Goal: Task Accomplishment & Management: Manage account settings

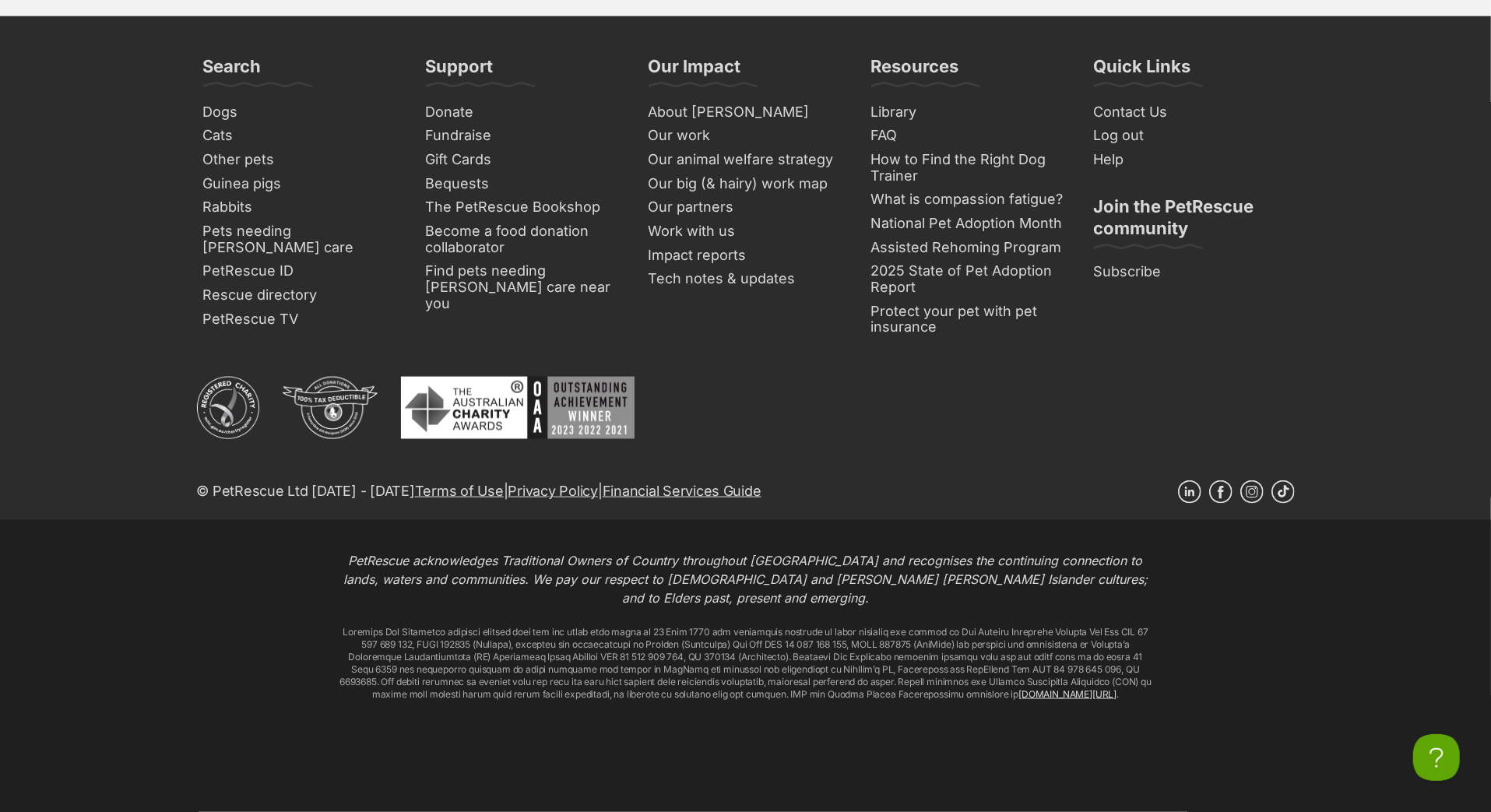
scroll to position [6871, 0]
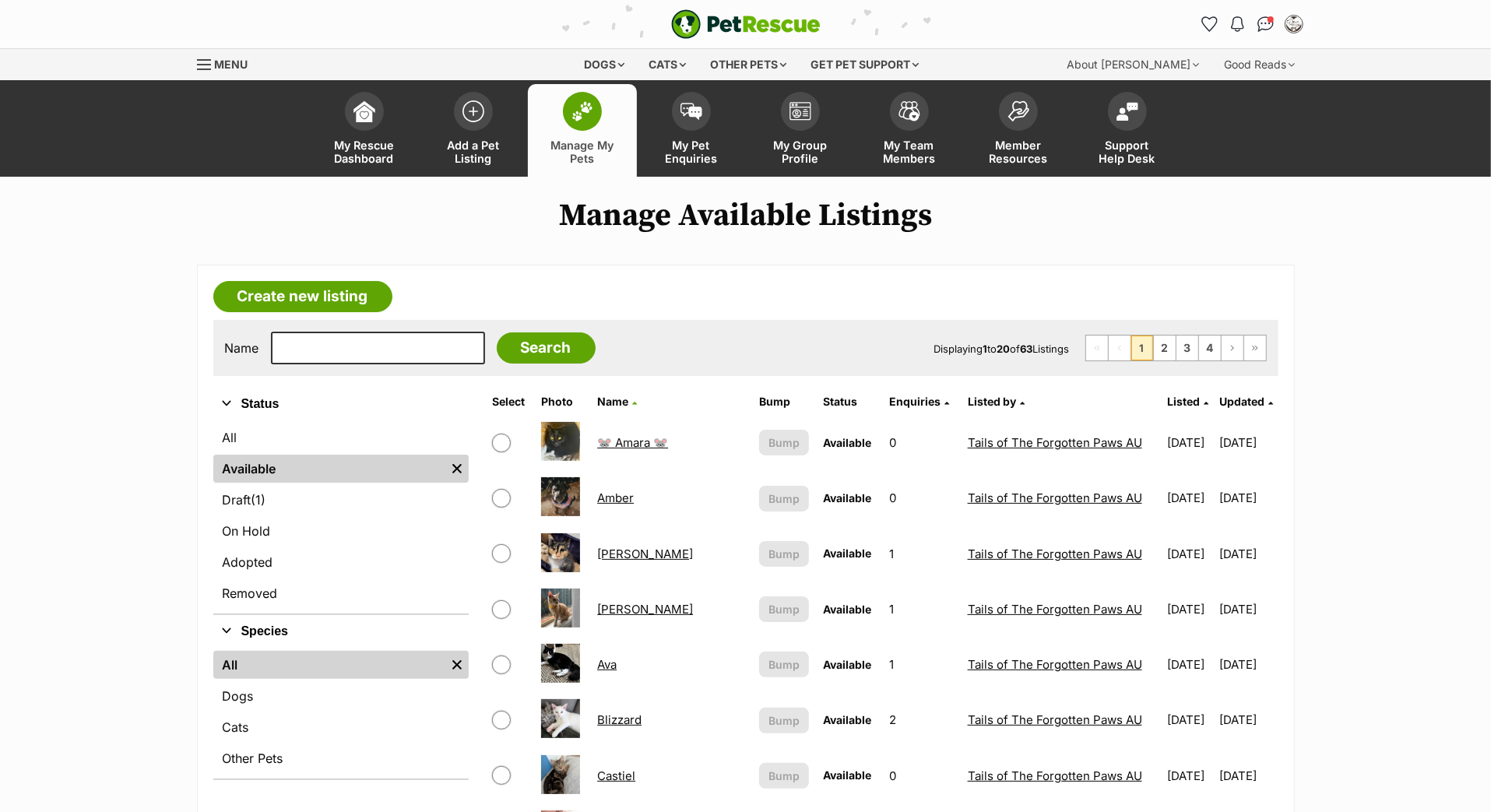
click at [1233, 408] on span "Updated" at bounding box center [1242, 401] width 45 height 13
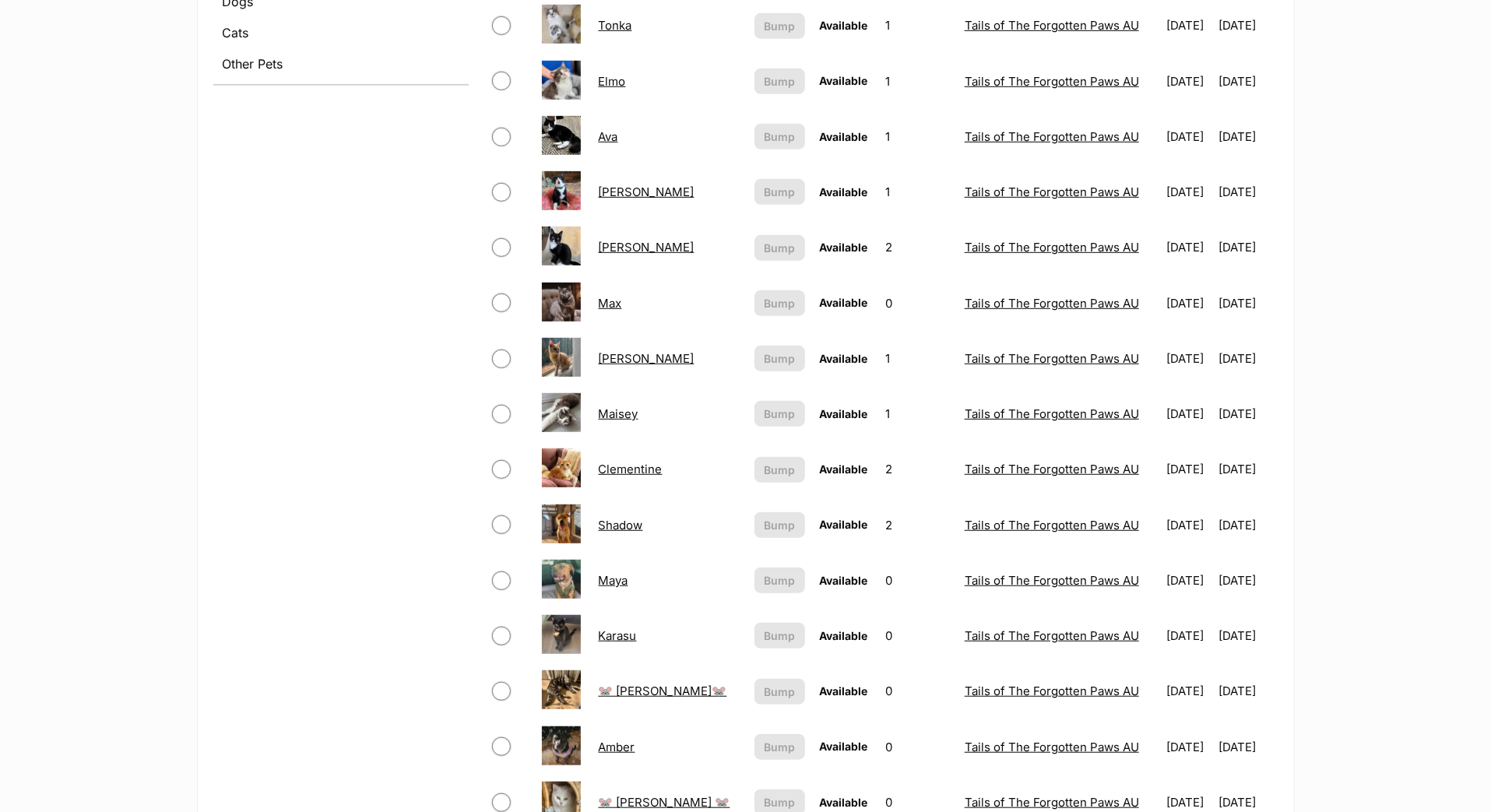
scroll to position [696, 0]
